Goal: Navigation & Orientation: Find specific page/section

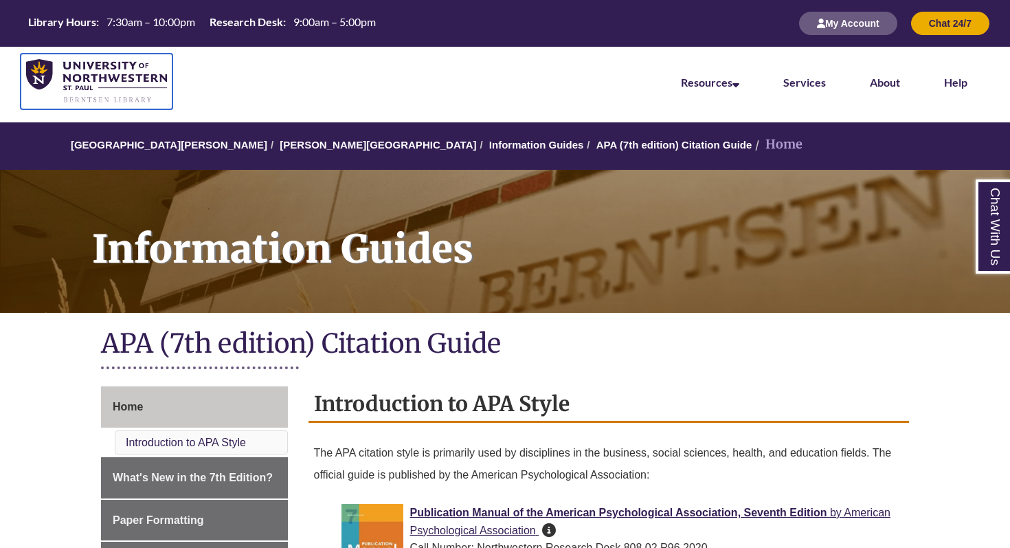
click at [59, 99] on img at bounding box center [96, 81] width 141 height 45
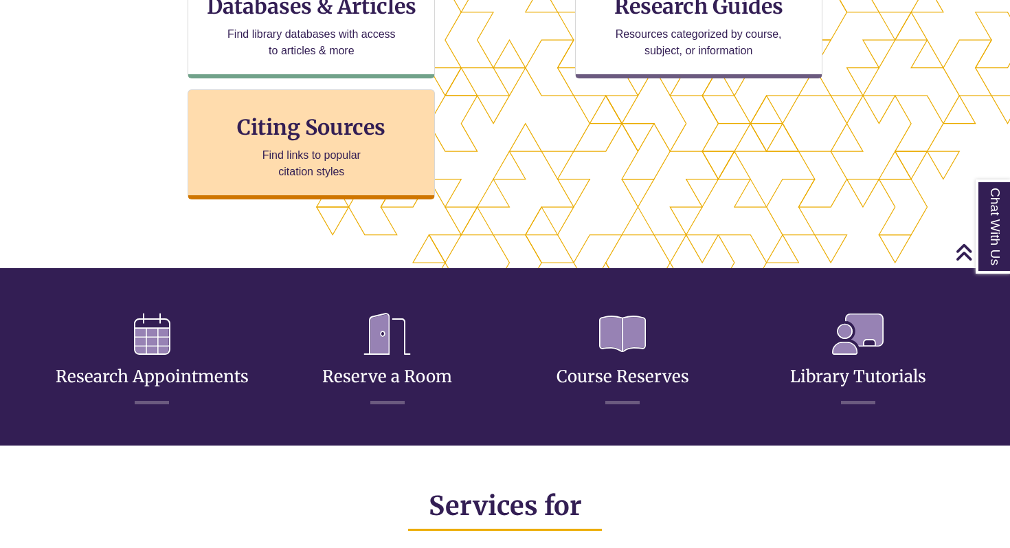
scroll to position [544, 0]
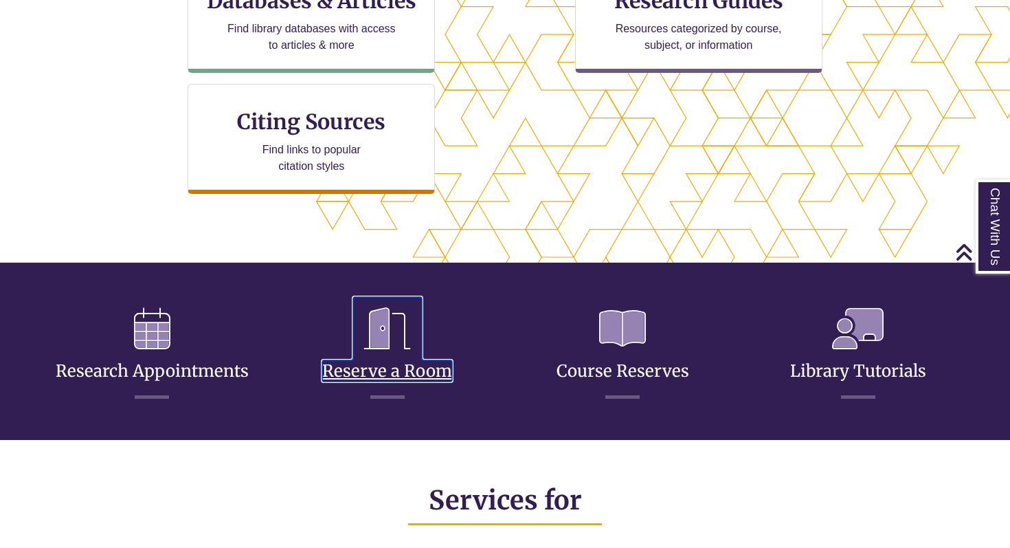
click at [401, 354] on icon at bounding box center [387, 328] width 69 height 63
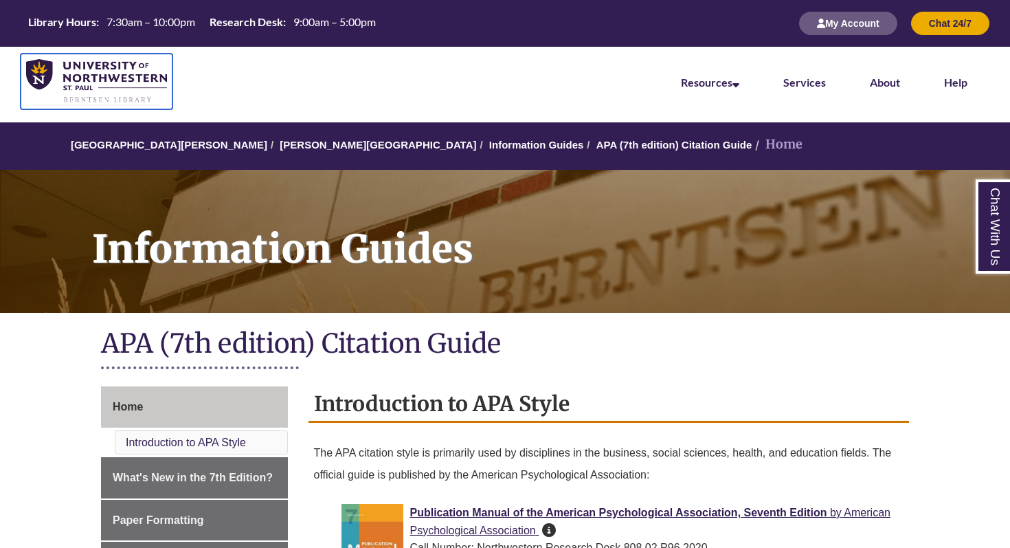
click at [118, 107] on link at bounding box center [97, 82] width 152 height 56
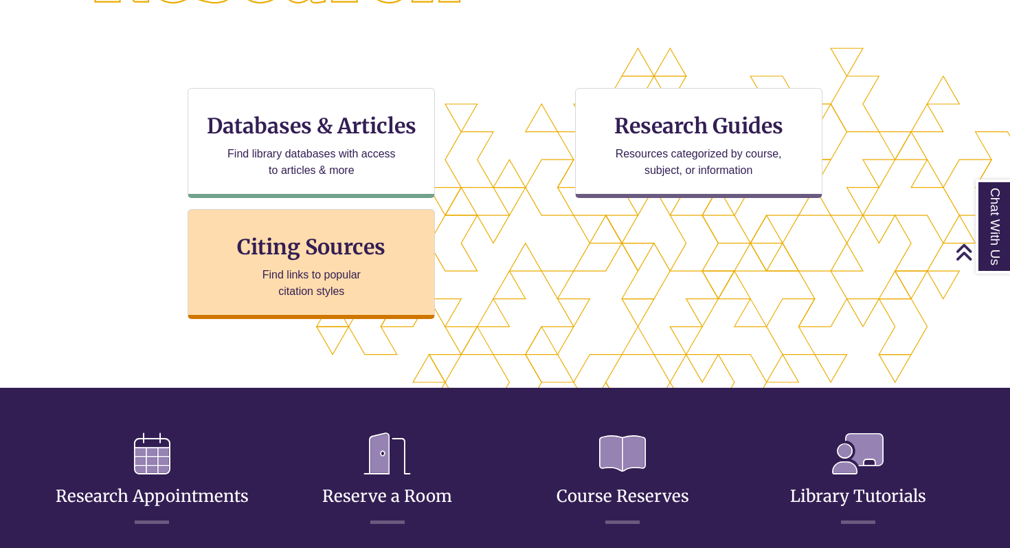
scroll to position [447, 0]
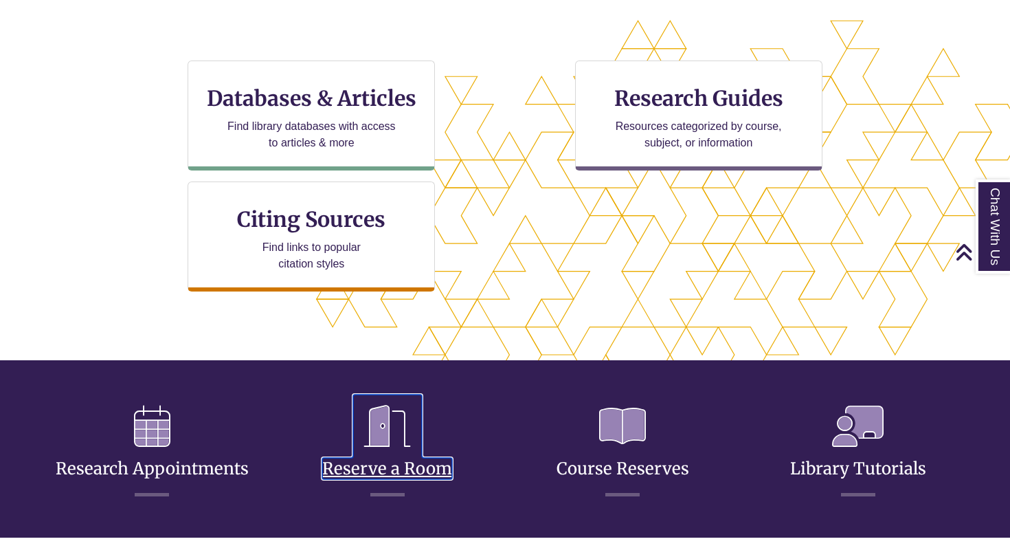
click at [375, 470] on link "Reserve a Room" at bounding box center [387, 452] width 130 height 54
